Goal: Task Accomplishment & Management: Complete application form

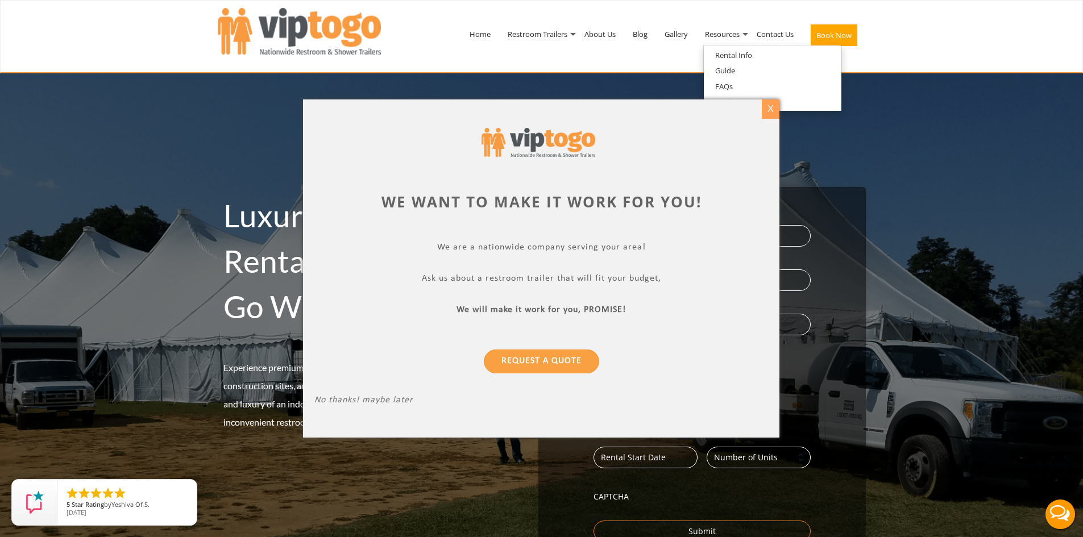
click at [769, 109] on div "X" at bounding box center [771, 108] width 18 height 19
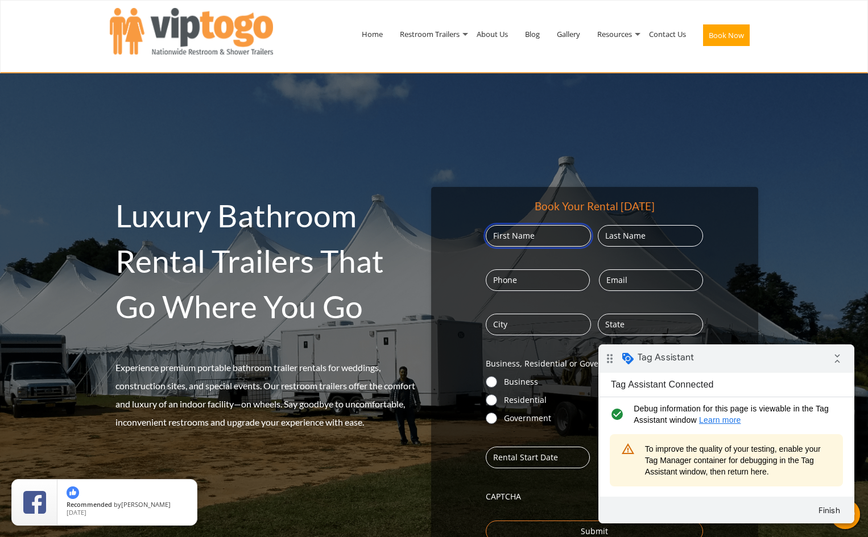
click at [549, 239] on input "First" at bounding box center [538, 236] width 105 height 22
type input "Test"
click at [631, 225] on div "Book Your Rental Today Name (Required) Test First Last Phone (Required) Email (…" at bounding box center [594, 370] width 327 height 367
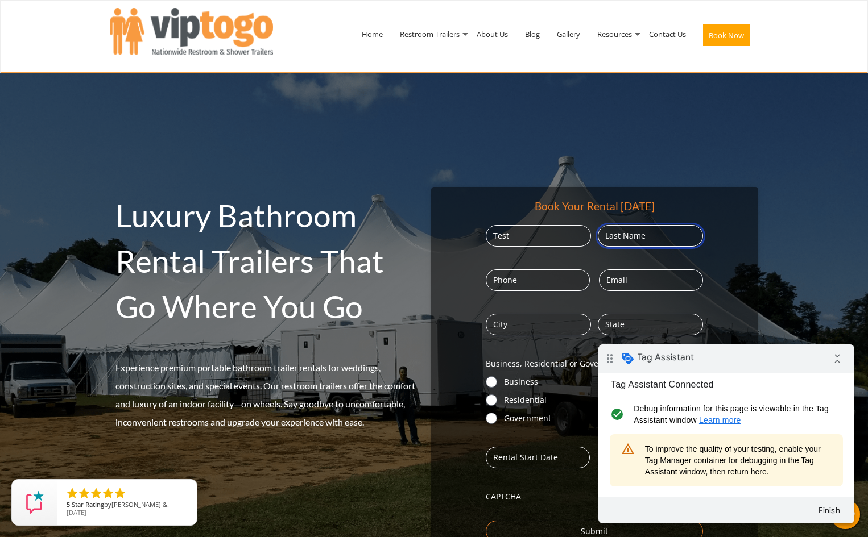
click at [637, 235] on input "Last" at bounding box center [650, 236] width 105 height 22
type input "Test"
type input "5557509103"
type input "[EMAIL_ADDRESS][DOMAIN_NAME]"
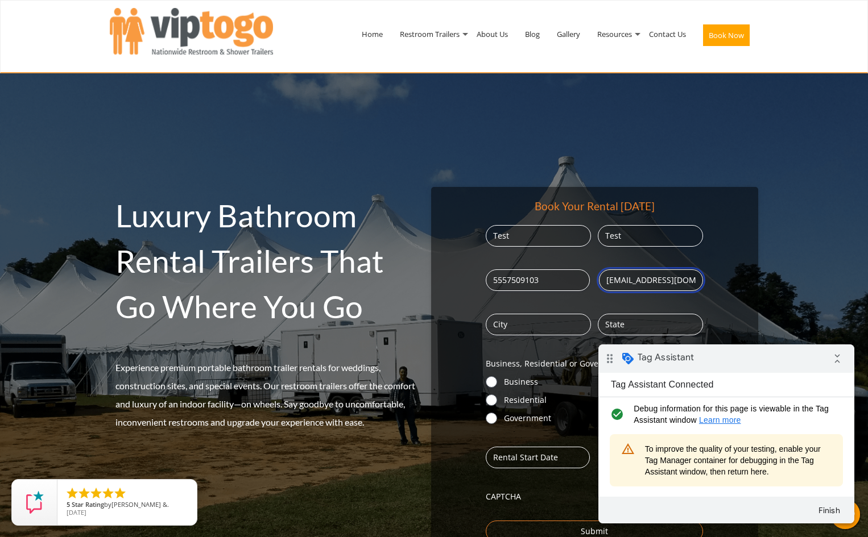
type input "Lisle"
type input "[US_STATE]"
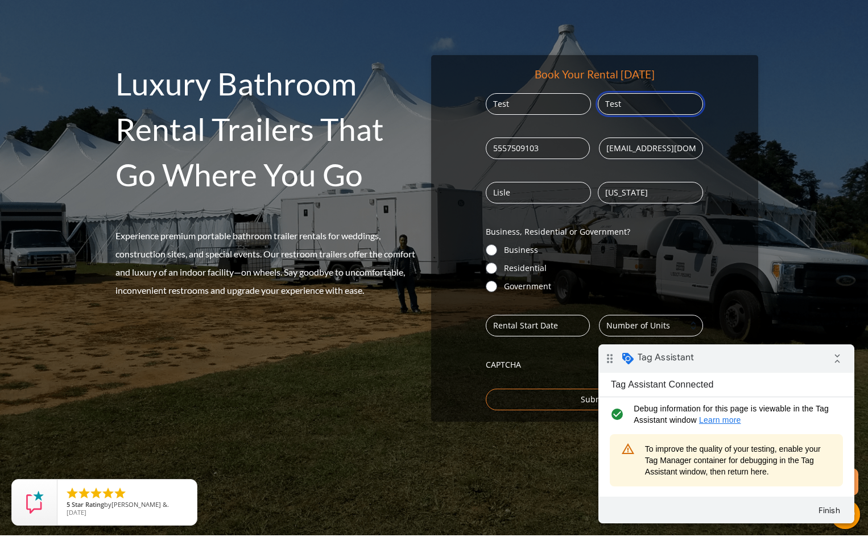
scroll to position [152, 0]
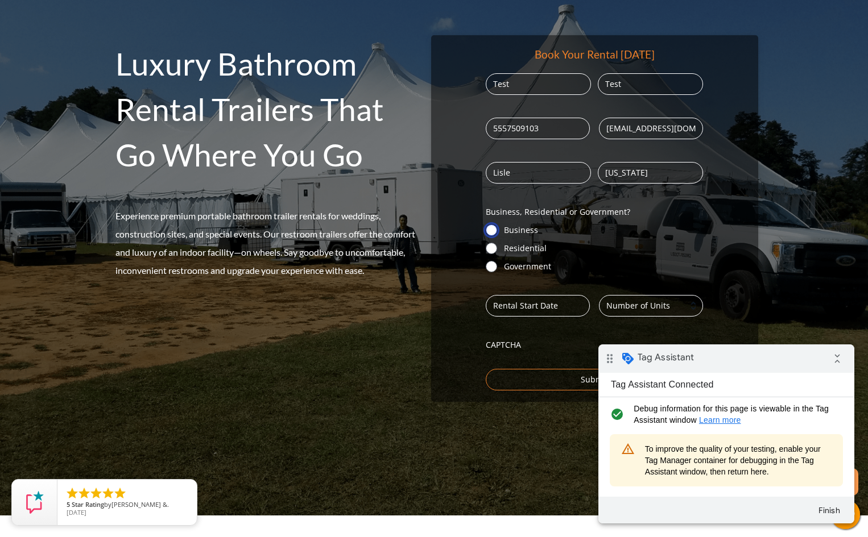
click at [488, 226] on input "Business" at bounding box center [491, 230] width 11 height 11
radio input "true"
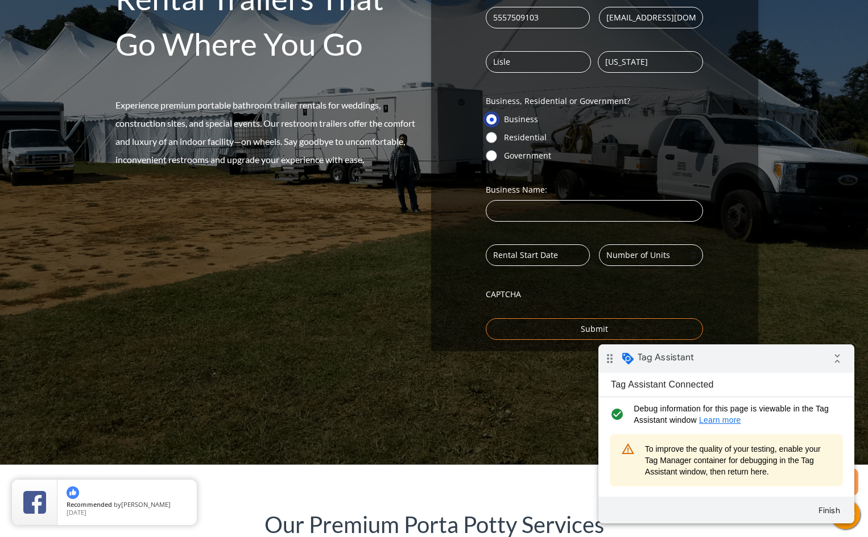
scroll to position [303, 0]
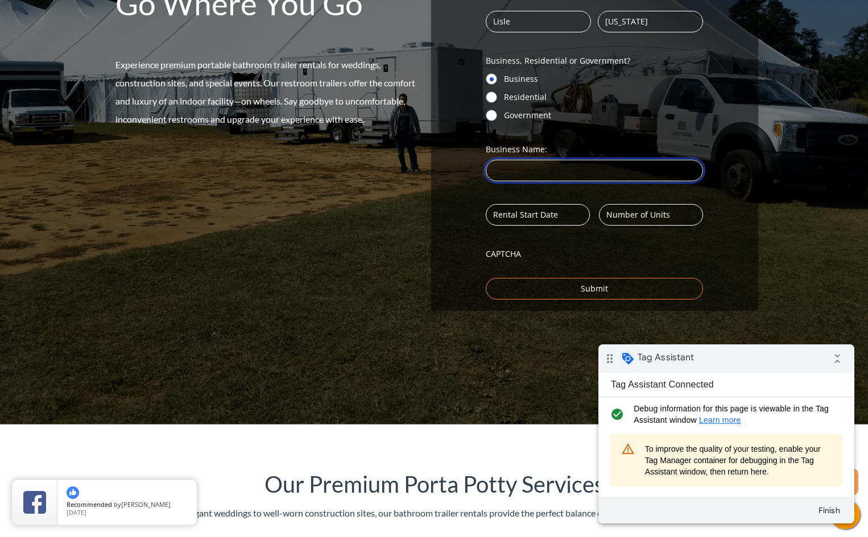
click at [542, 172] on input "Business Name: (Required)" at bounding box center [594, 171] width 217 height 22
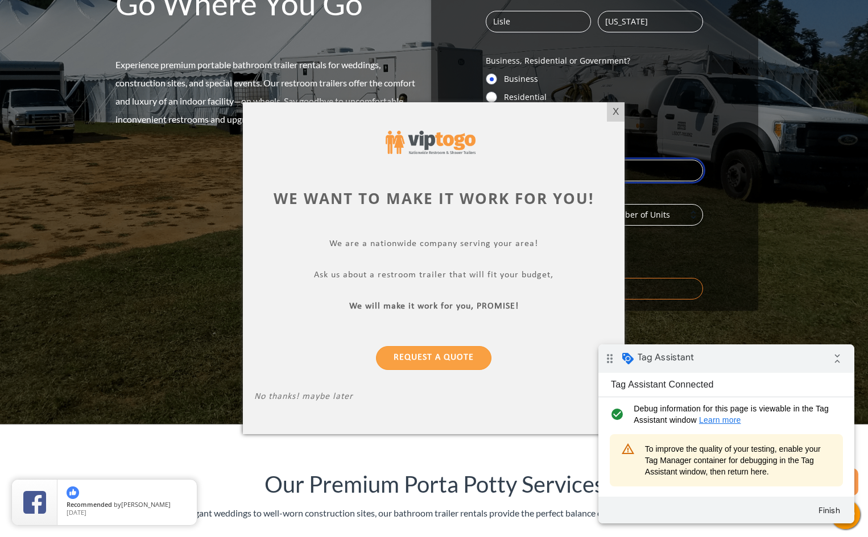
type input "Test"
click at [613, 113] on div "X" at bounding box center [616, 111] width 18 height 19
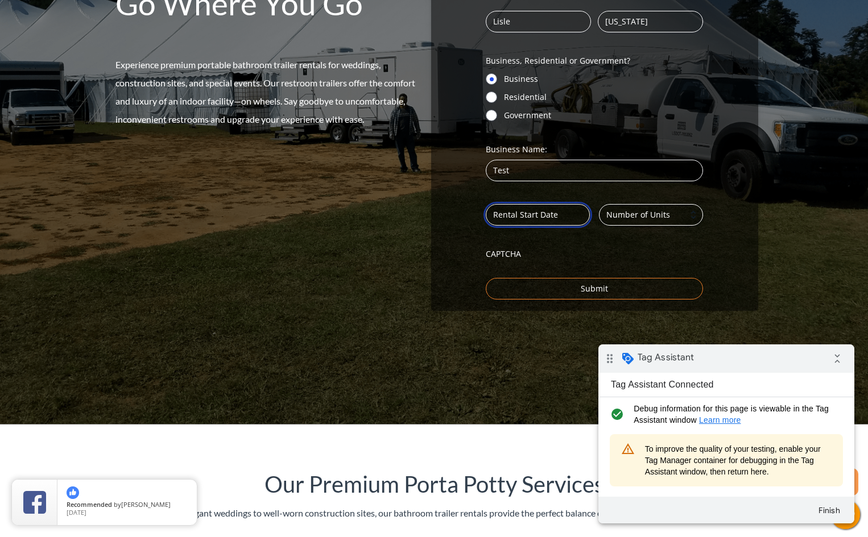
click at [541, 212] on input "Date (Required)" at bounding box center [538, 215] width 104 height 22
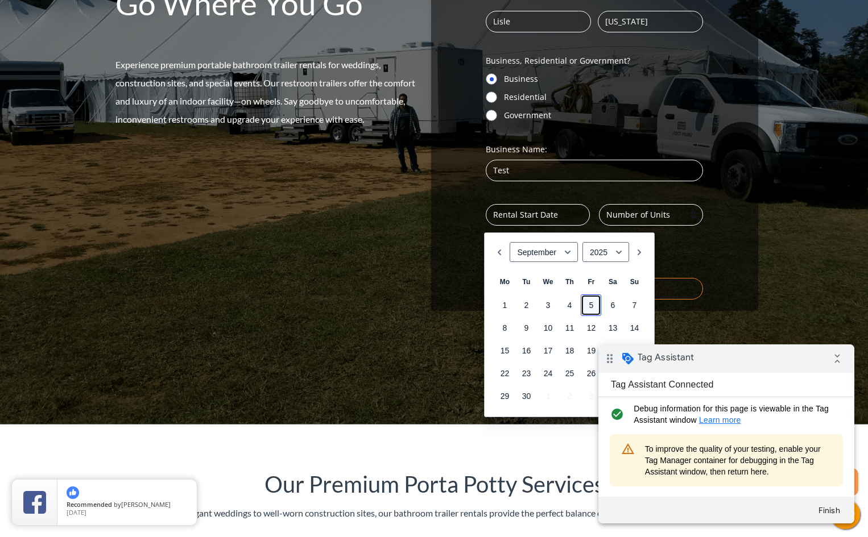
click at [594, 302] on link "5" at bounding box center [590, 306] width 20 height 22
type input "09/05/2025"
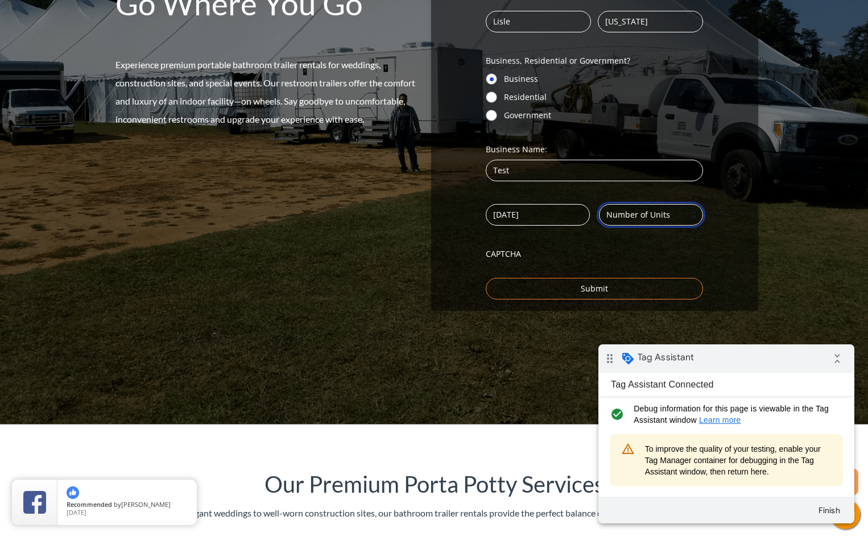
click at [648, 215] on input "Number (Required)" at bounding box center [651, 215] width 104 height 22
type input "1"
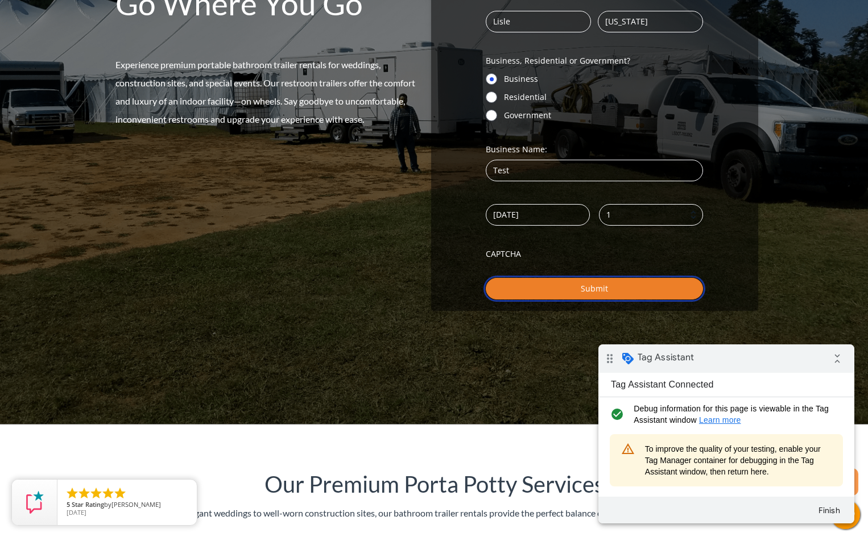
click at [571, 293] on input "Submit" at bounding box center [594, 289] width 217 height 22
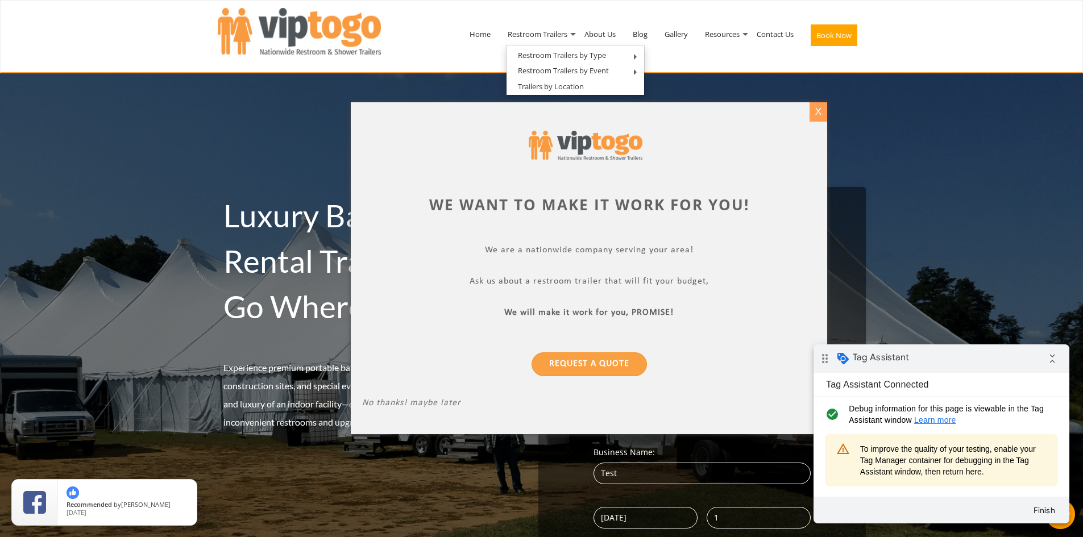
click at [816, 113] on div "X" at bounding box center [819, 111] width 18 height 19
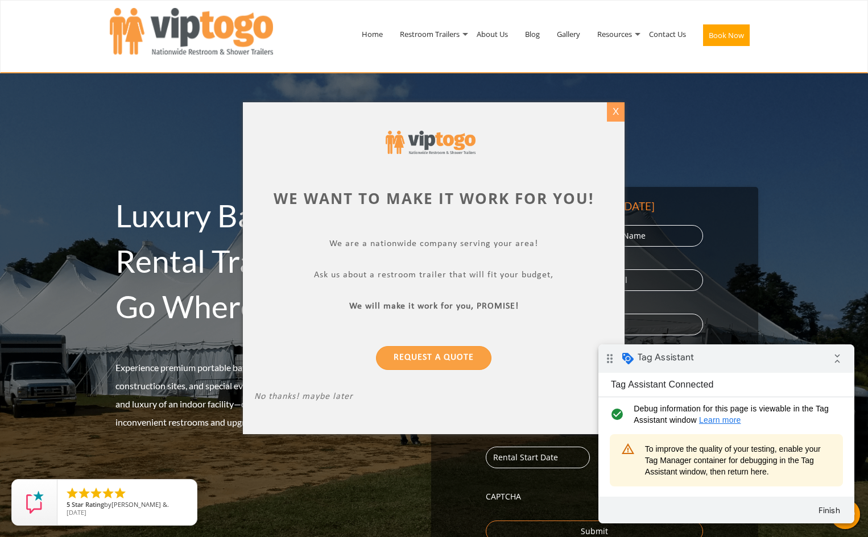
click at [616, 110] on div "X" at bounding box center [616, 111] width 18 height 19
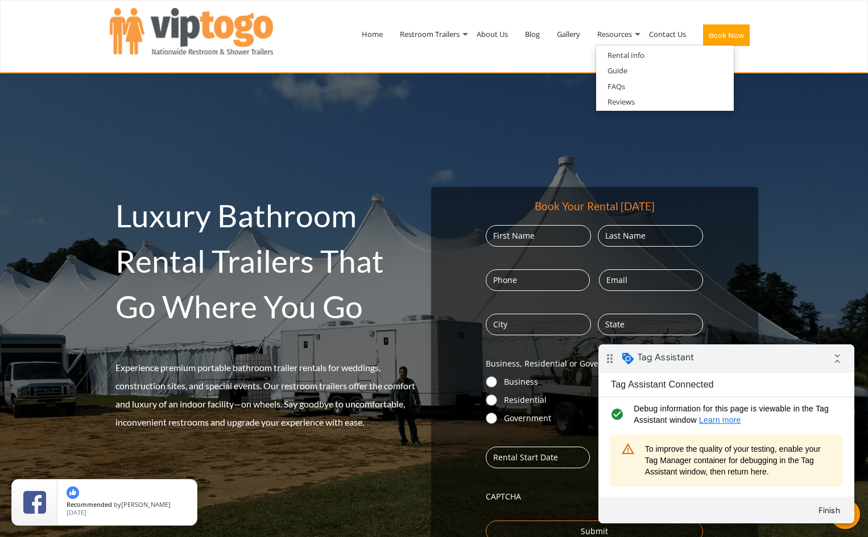
drag, startPoint x: 475, startPoint y: 63, endPoint x: 383, endPoint y: 96, distance: 97.8
click at [557, 230] on input "First" at bounding box center [538, 236] width 105 height 22
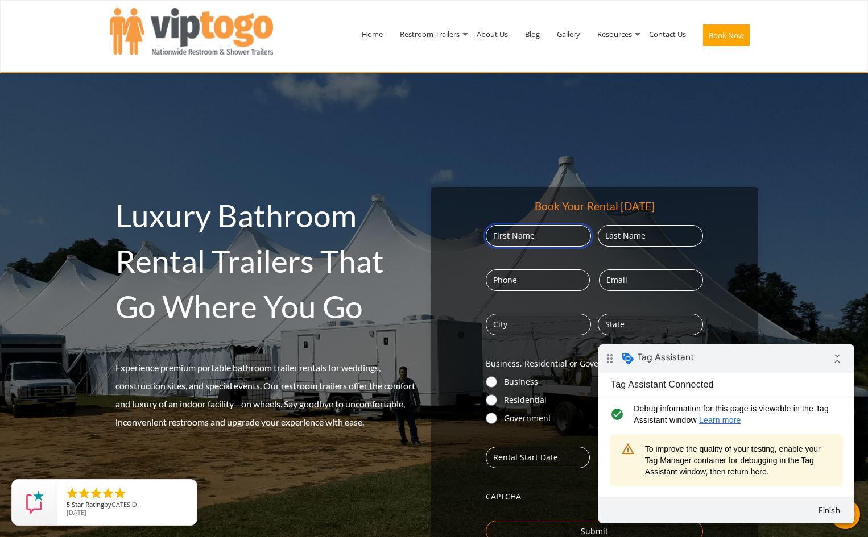
type input "Test"
click at [662, 229] on input "Last" at bounding box center [650, 236] width 105 height 22
type input "Test"
type input "5557509103"
type input "test@aol.com"
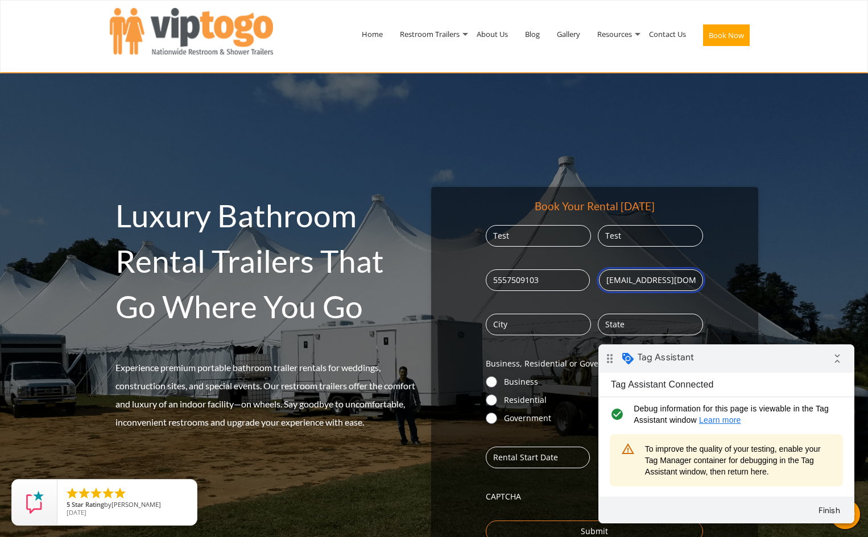
type input "Lisle"
type input "Illinois"
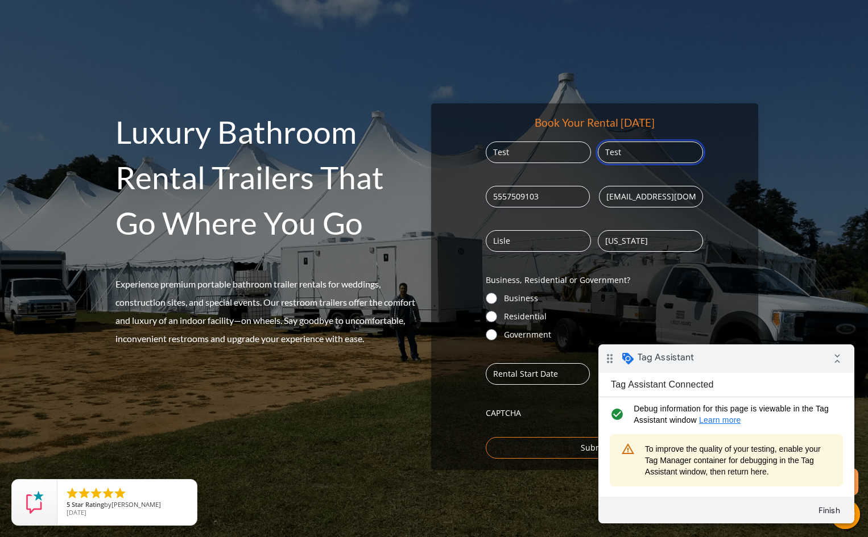
scroll to position [152, 0]
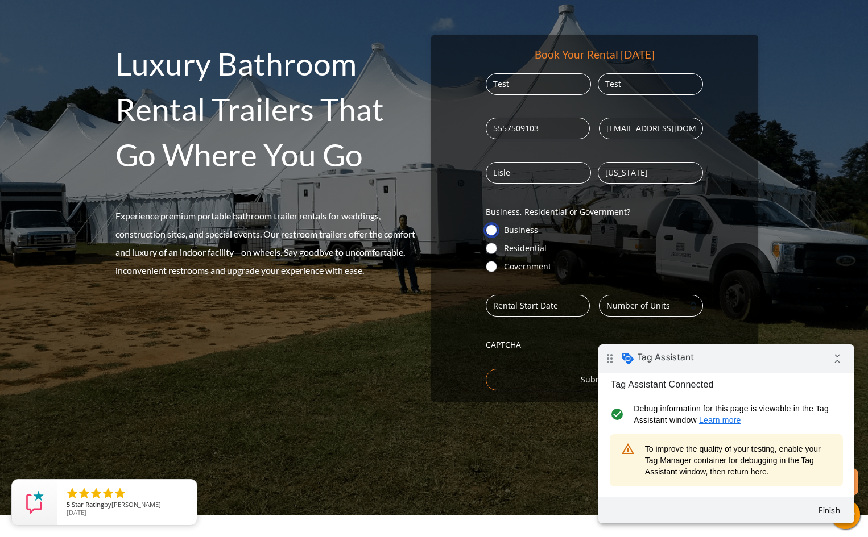
click at [492, 229] on input "Business" at bounding box center [491, 230] width 11 height 11
radio input "true"
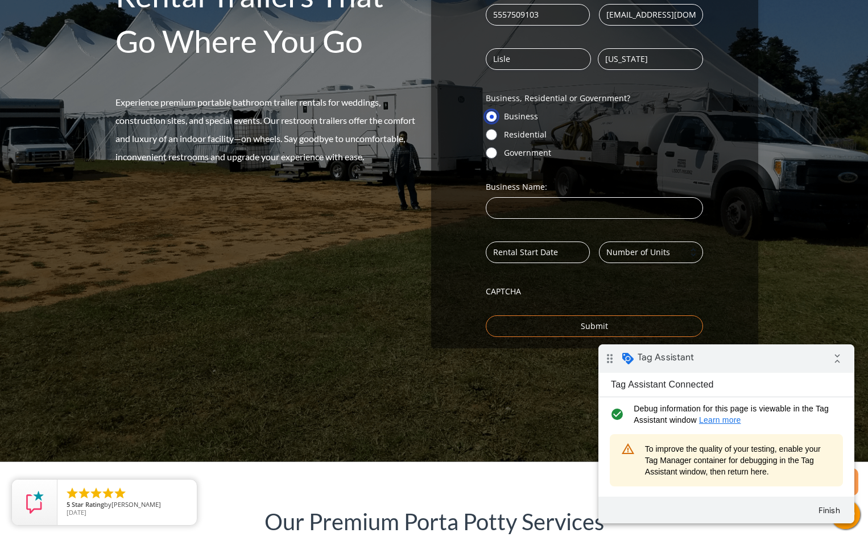
scroll to position [303, 0]
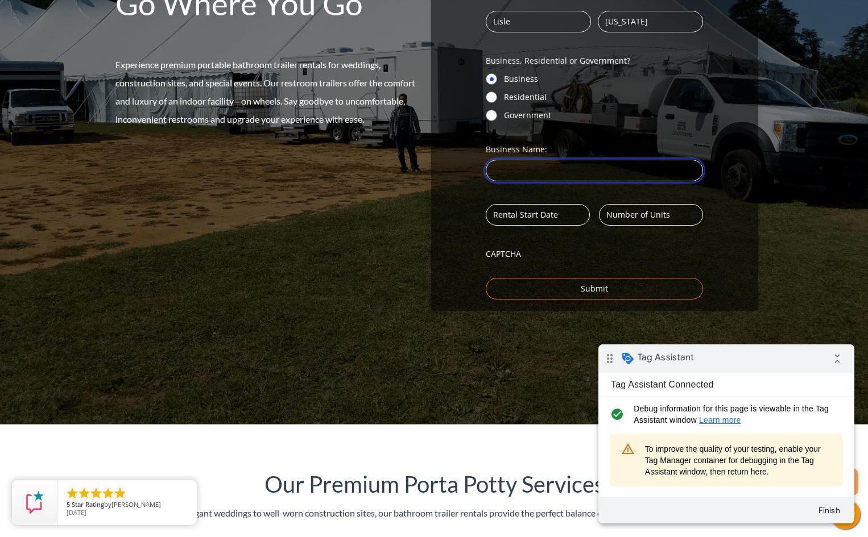
click at [548, 166] on input "Business Name: (Required)" at bounding box center [594, 171] width 217 height 22
type input "Test"
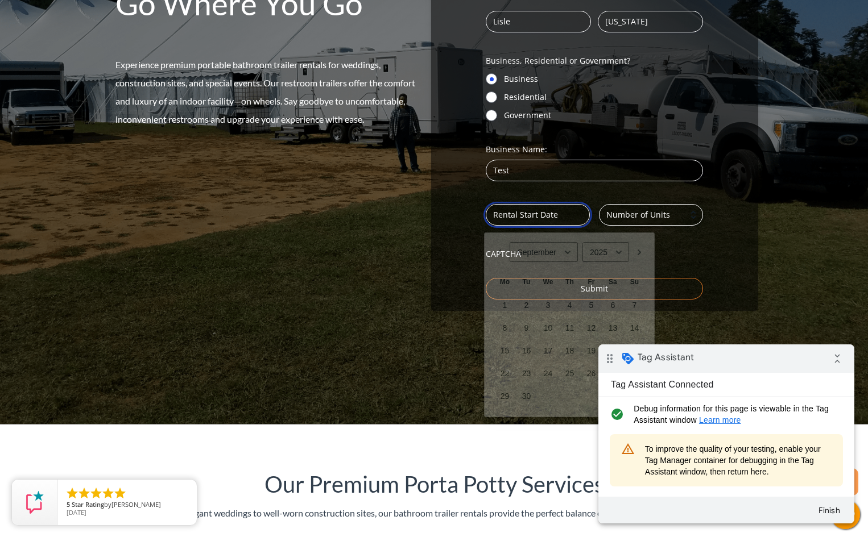
click at [517, 214] on input "Date (Required)" at bounding box center [538, 215] width 104 height 22
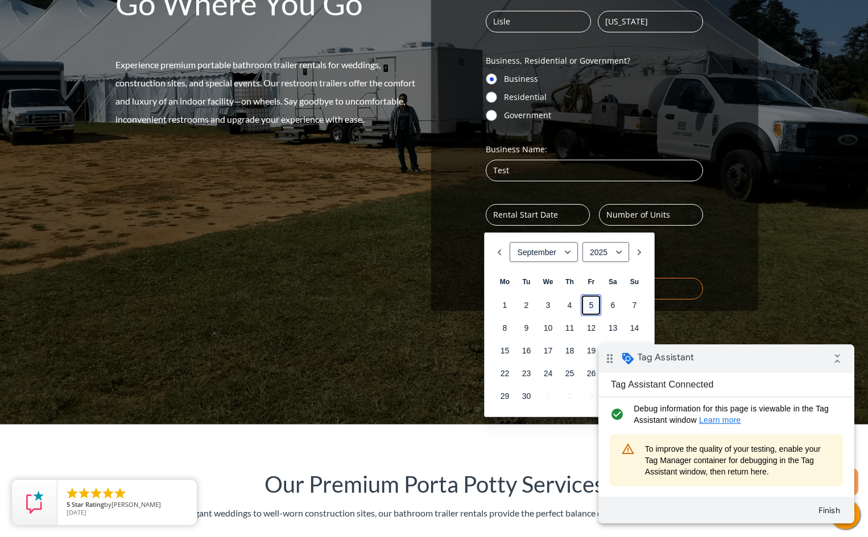
drag, startPoint x: 588, startPoint y: 306, endPoint x: 633, endPoint y: 255, distance: 67.3
click at [588, 305] on link "5" at bounding box center [590, 306] width 20 height 22
type input "09/05/2025"
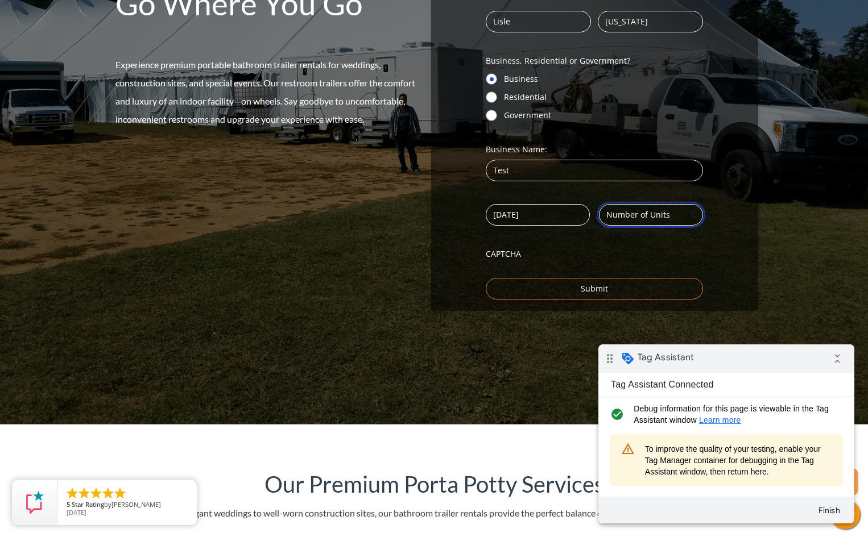
click at [664, 218] on input "Number (Required)" at bounding box center [651, 215] width 104 height 22
type input "1"
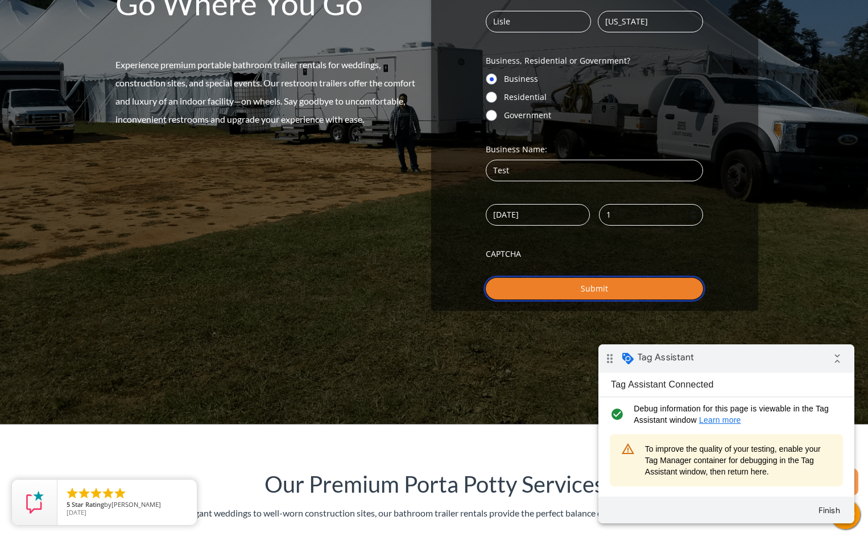
click at [567, 284] on input "Submit" at bounding box center [594, 289] width 217 height 22
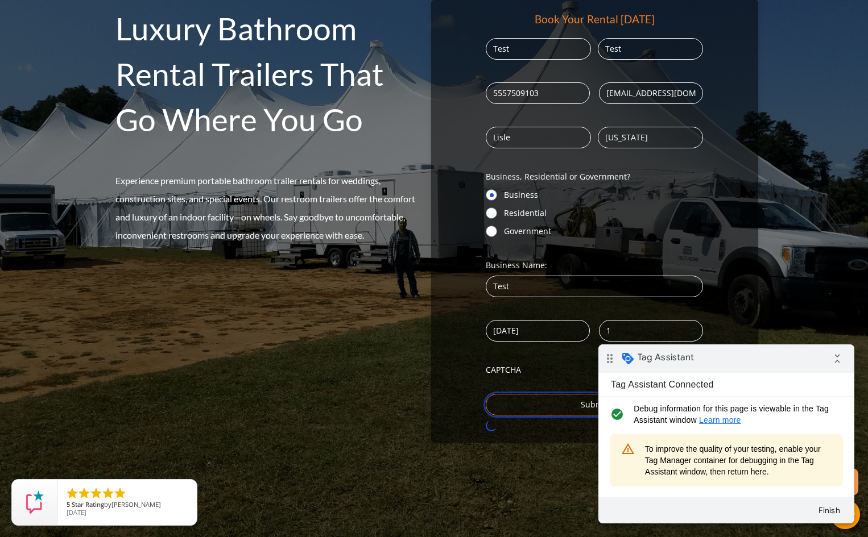
scroll to position [152, 0]
